Goal: Information Seeking & Learning: Learn about a topic

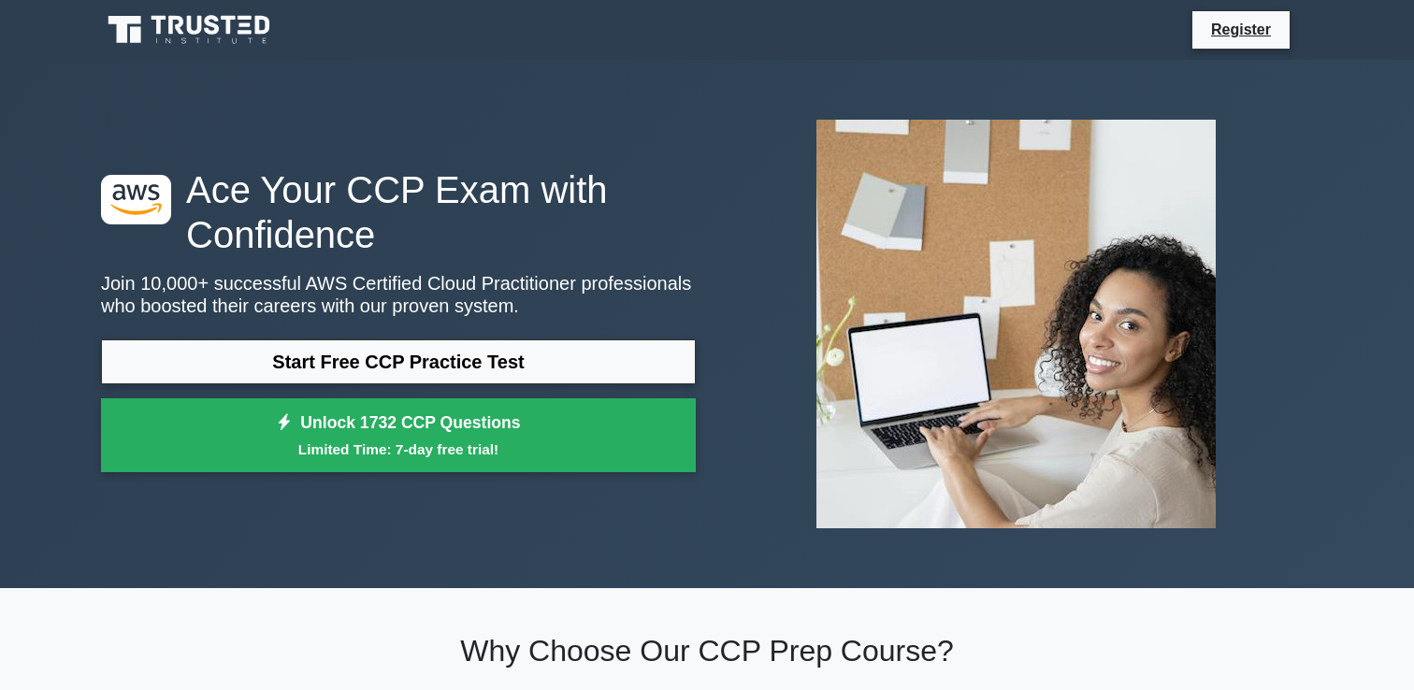
click at [488, 369] on link "Start Free CCP Practice Test" at bounding box center [398, 361] width 595 height 45
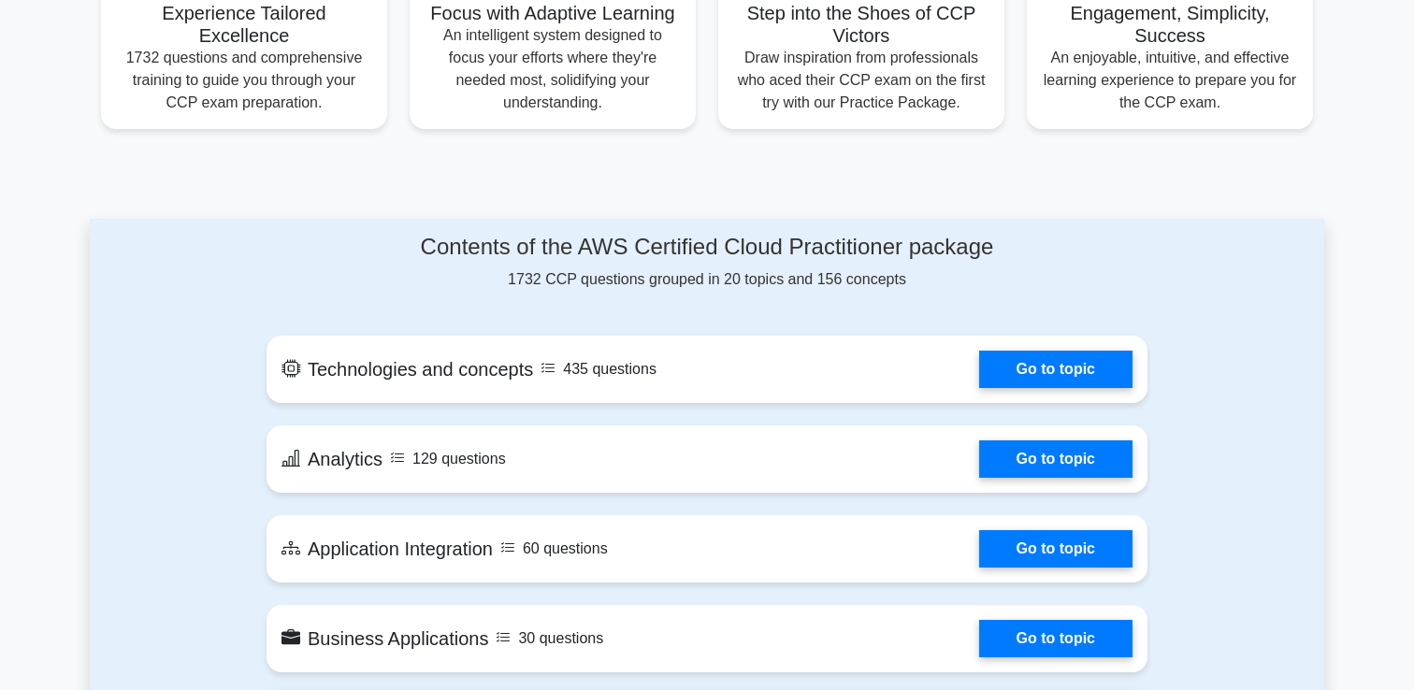
scroll to position [757, 0]
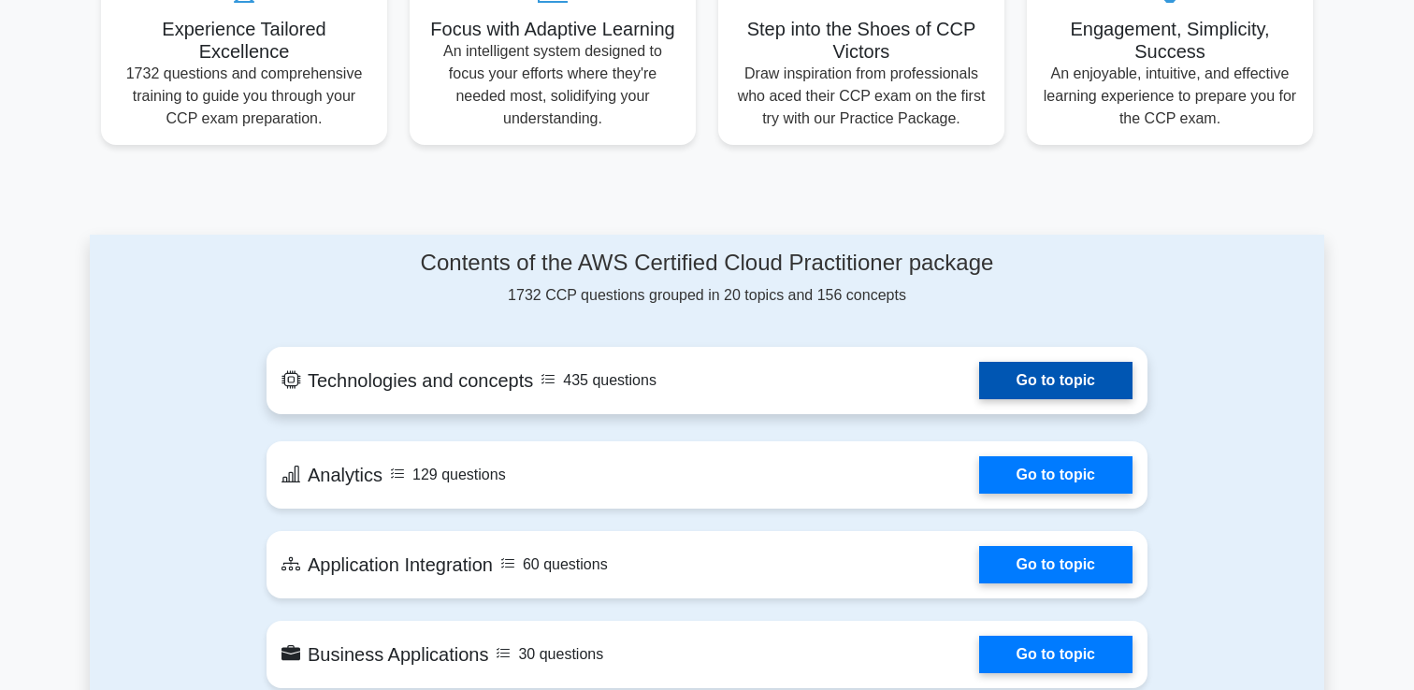
click at [1047, 385] on link "Go to topic" at bounding box center [1055, 380] width 153 height 37
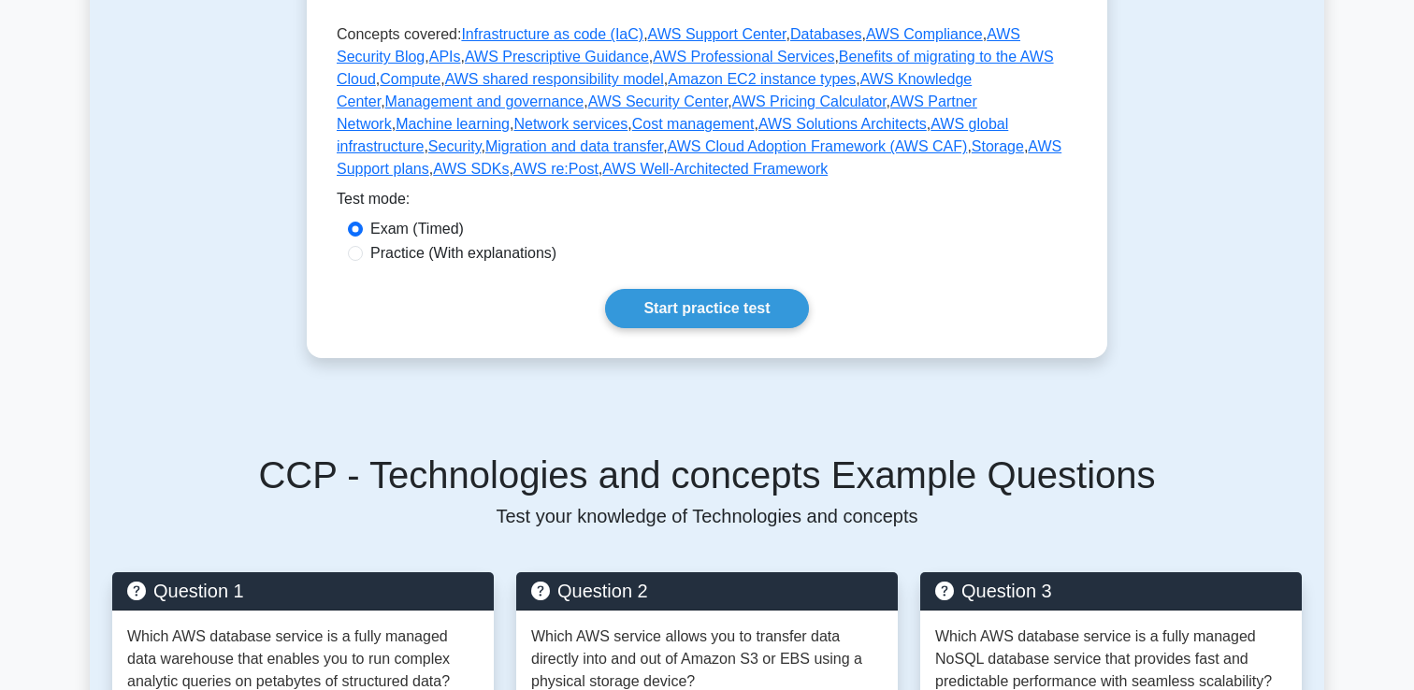
scroll to position [607, 0]
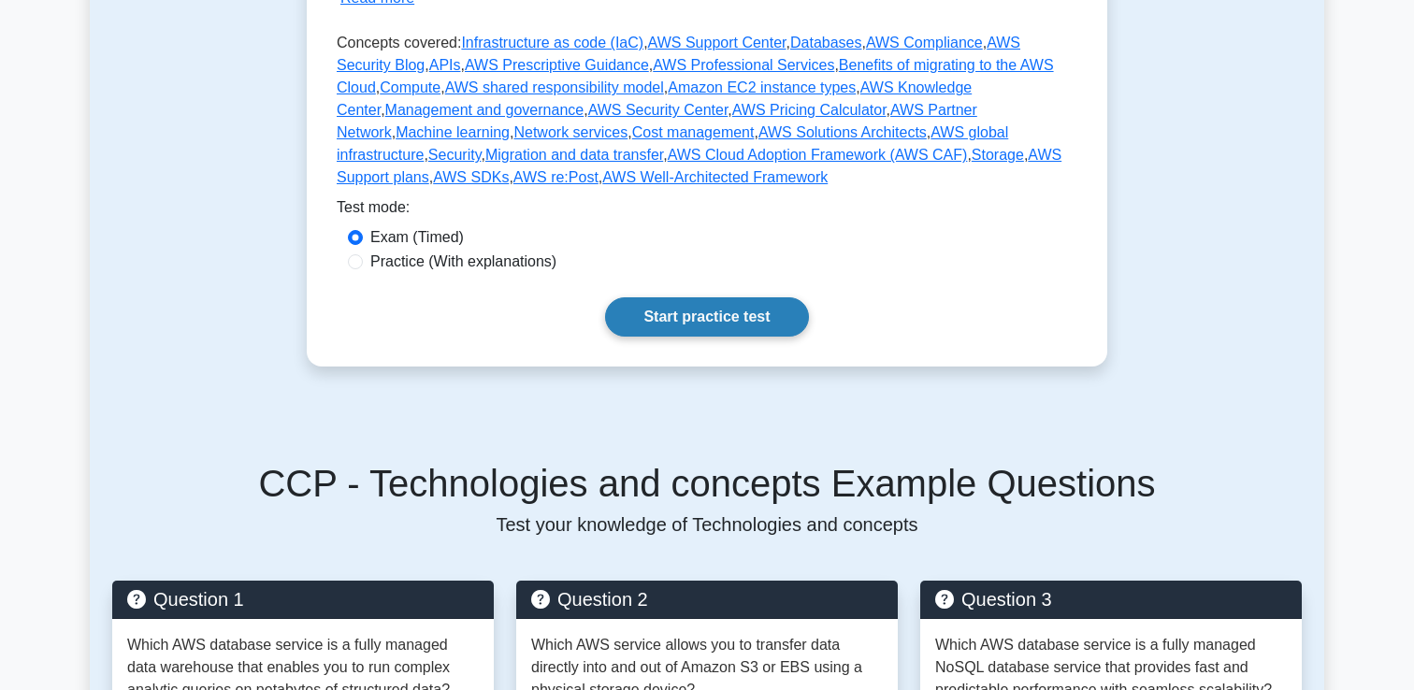
click at [699, 297] on link "Start practice test" at bounding box center [706, 316] width 203 height 39
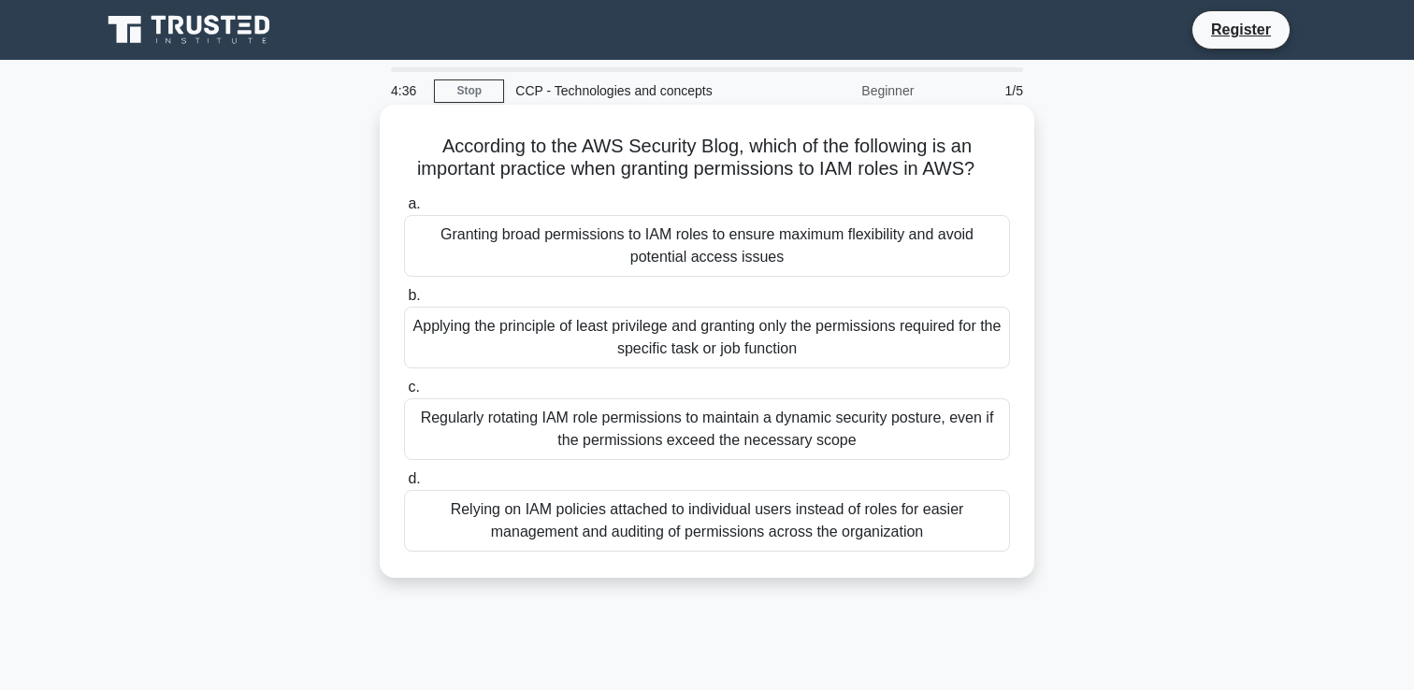
click at [628, 260] on div "Granting broad permissions to IAM roles to ensure maximum flexibility and avoid…" at bounding box center [707, 246] width 606 height 62
click at [404, 210] on input "a. Granting broad permissions to IAM roles to ensure maximum flexibility and av…" at bounding box center [404, 204] width 0 height 12
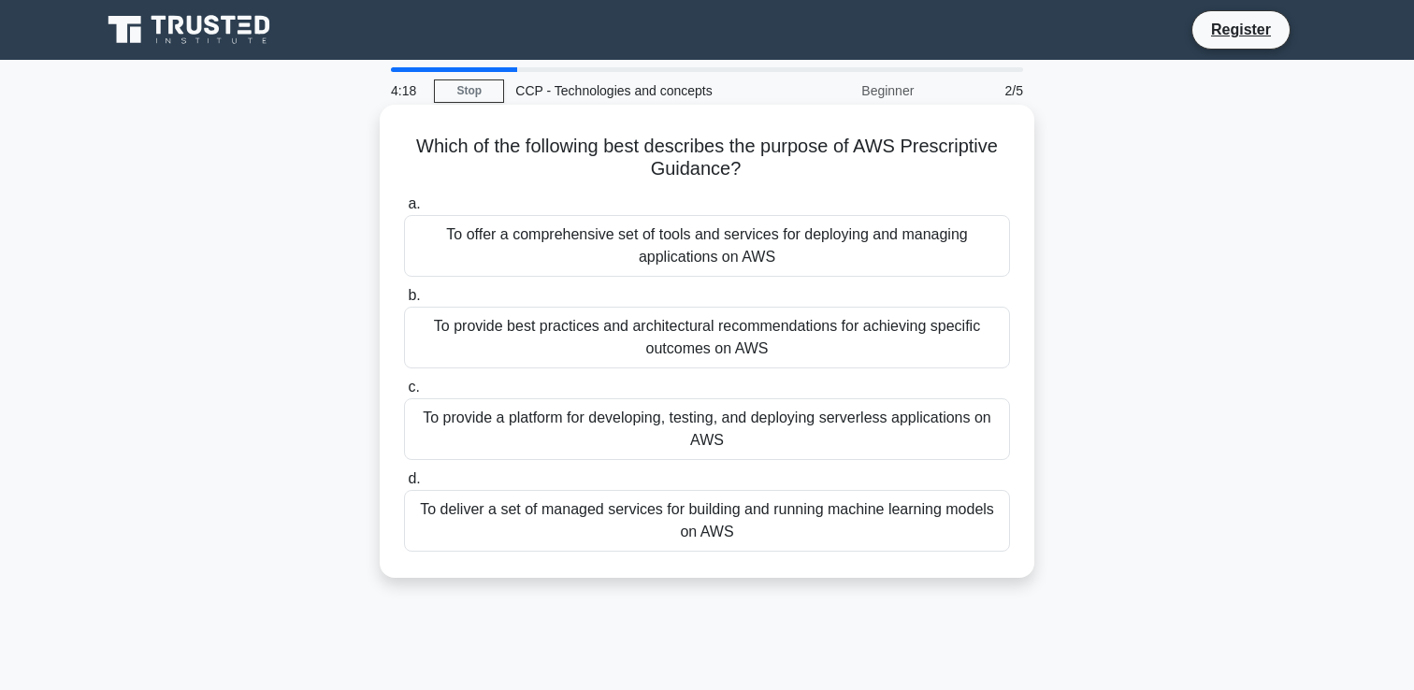
click at [556, 257] on div "To offer a comprehensive set of tools and services for deploying and managing a…" at bounding box center [707, 246] width 606 height 62
click at [404, 210] on input "a. To offer a comprehensive set of tools and services for deploying and managin…" at bounding box center [404, 204] width 0 height 12
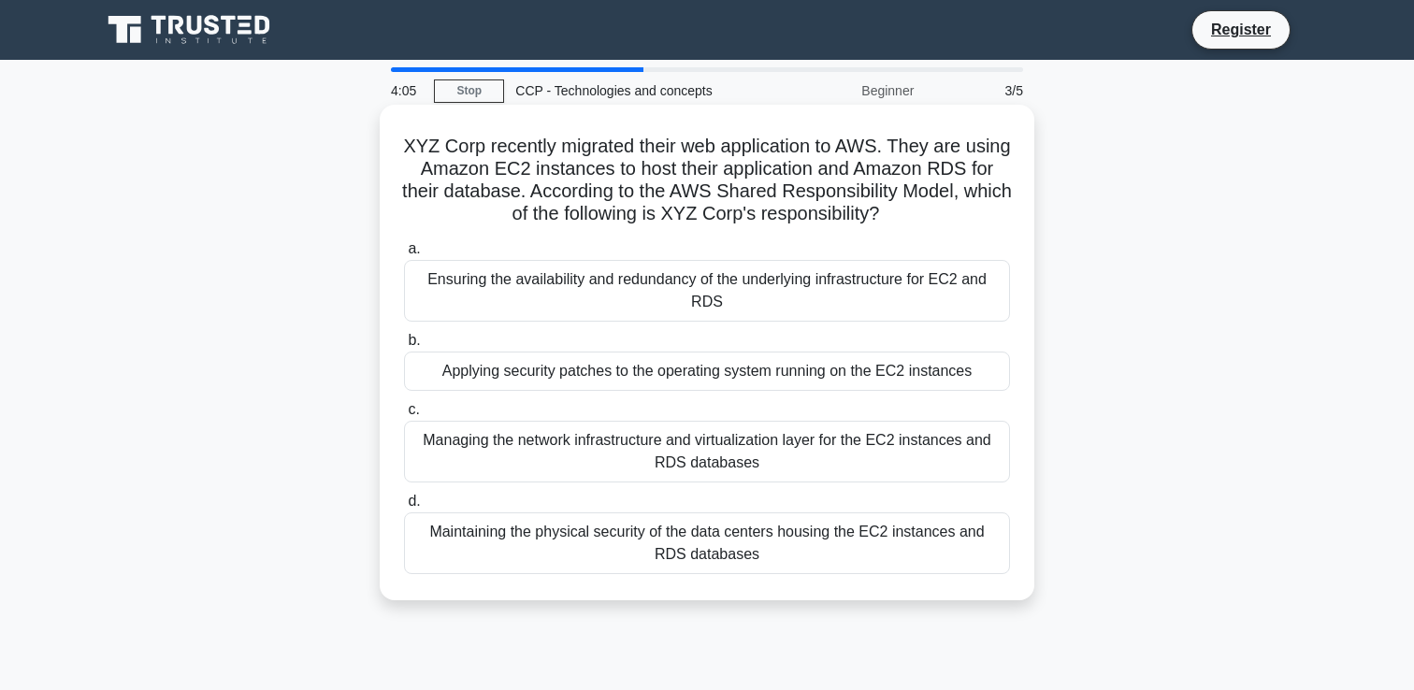
click at [720, 393] on div "a. Ensuring the availability and redundancy of the underlying infrastructure fo…" at bounding box center [707, 406] width 628 height 344
click at [665, 377] on div "Applying security patches to the operating system running on the EC2 instances" at bounding box center [707, 371] width 606 height 39
click at [404, 347] on input "b. Applying security patches to the operating system running on the EC2 instanc…" at bounding box center [404, 341] width 0 height 12
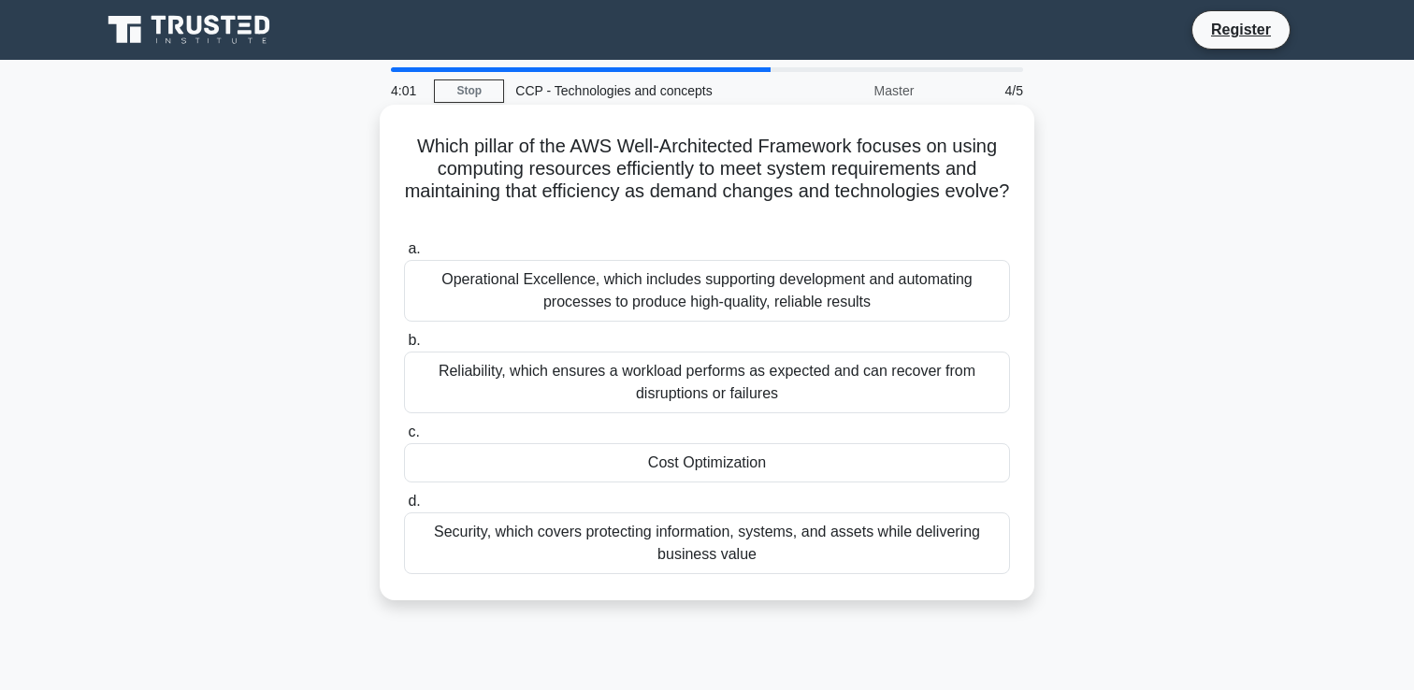
click at [656, 379] on div "Reliability, which ensures a workload performs as expected and can recover from…" at bounding box center [707, 383] width 606 height 62
click at [404, 347] on input "b. Reliability, which ensures a workload performs as expected and can recover f…" at bounding box center [404, 341] width 0 height 12
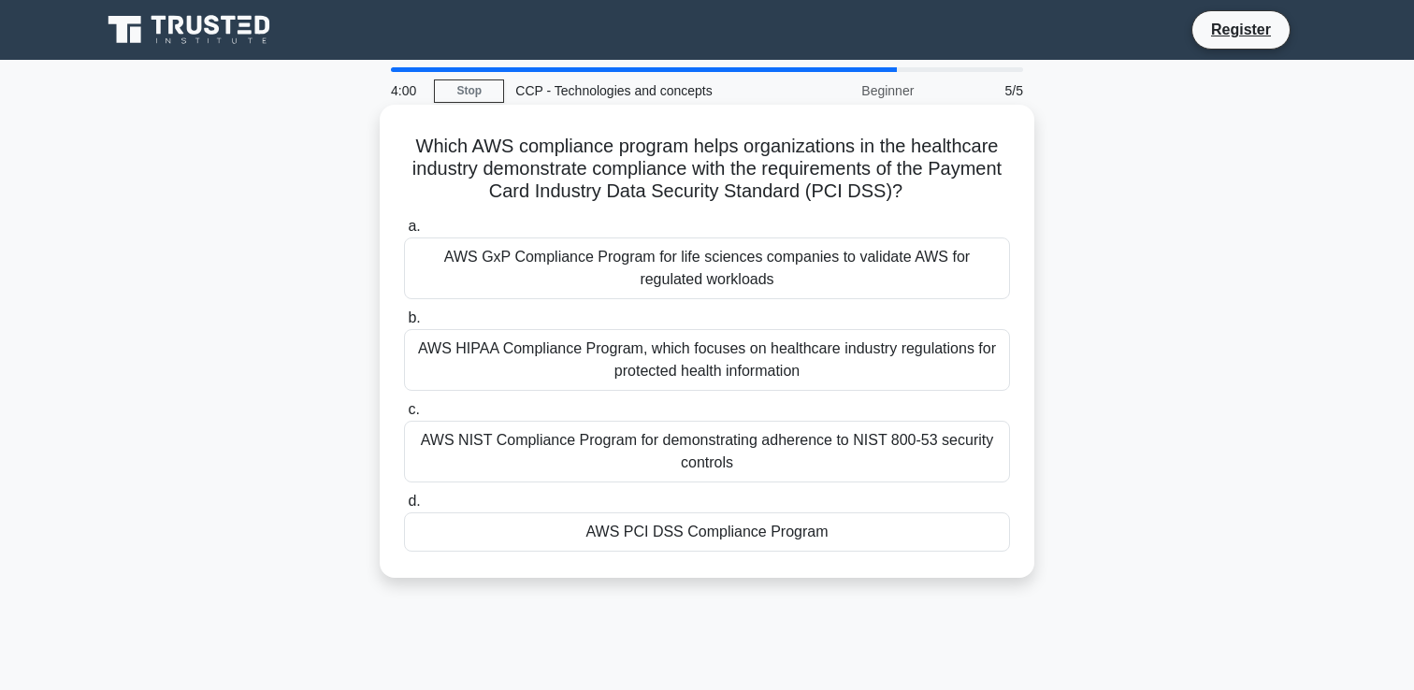
click at [627, 292] on div "AWS GxP Compliance Program for life sciences companies to validate AWS for regu…" at bounding box center [707, 269] width 606 height 62
click at [404, 233] on input "a. AWS GxP Compliance Program for life sciences companies to validate AWS for r…" at bounding box center [404, 227] width 0 height 12
